Goal: Find contact information: Find contact information

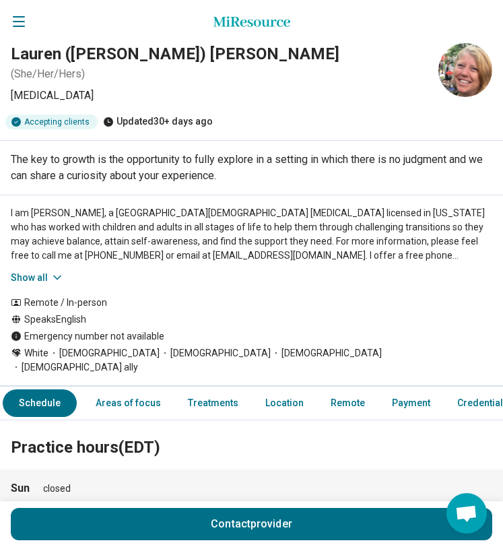
click at [38, 274] on button "Show all" at bounding box center [37, 278] width 53 height 14
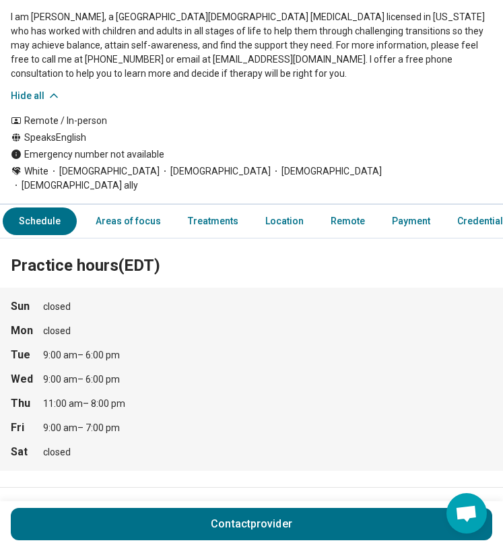
scroll to position [483, 0]
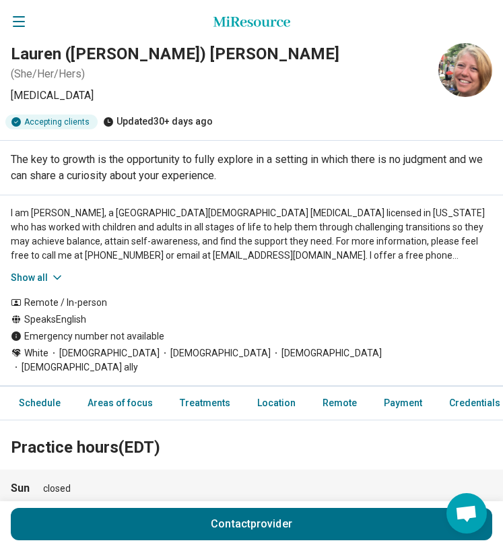
scroll to position [1, 0]
